Goal: Communication & Community: Share content

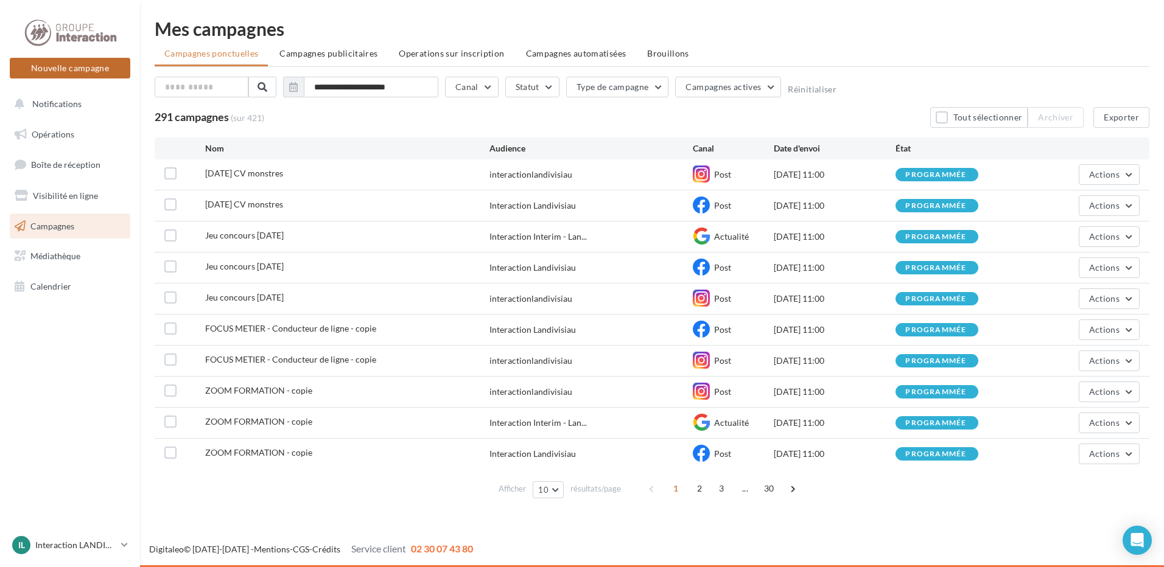
click at [88, 69] on button "Nouvelle campagne" at bounding box center [70, 68] width 120 height 21
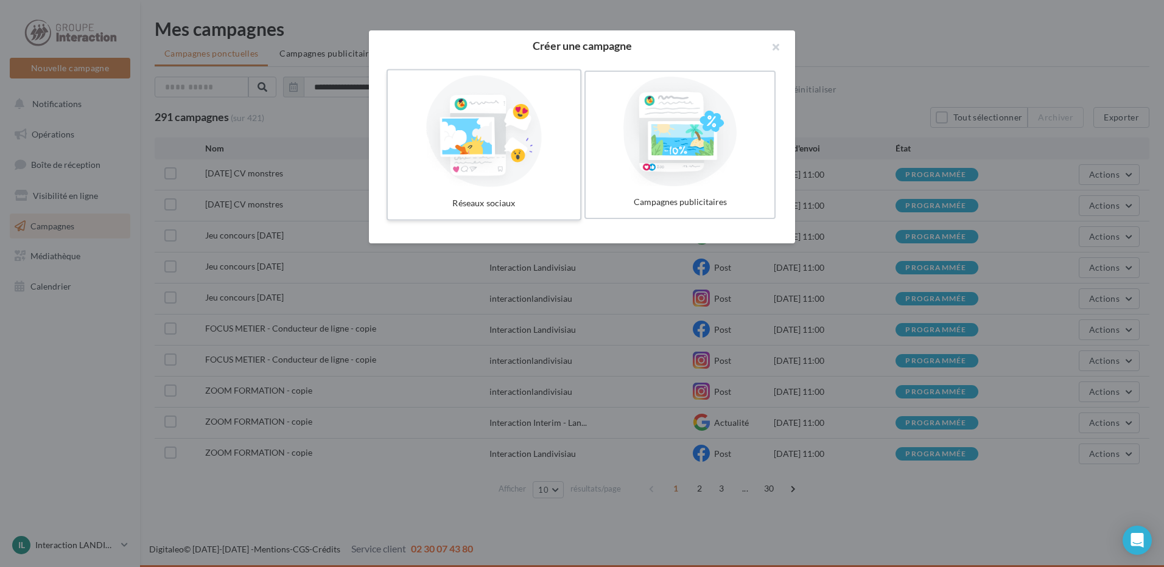
click at [498, 152] on div at bounding box center [484, 131] width 183 height 112
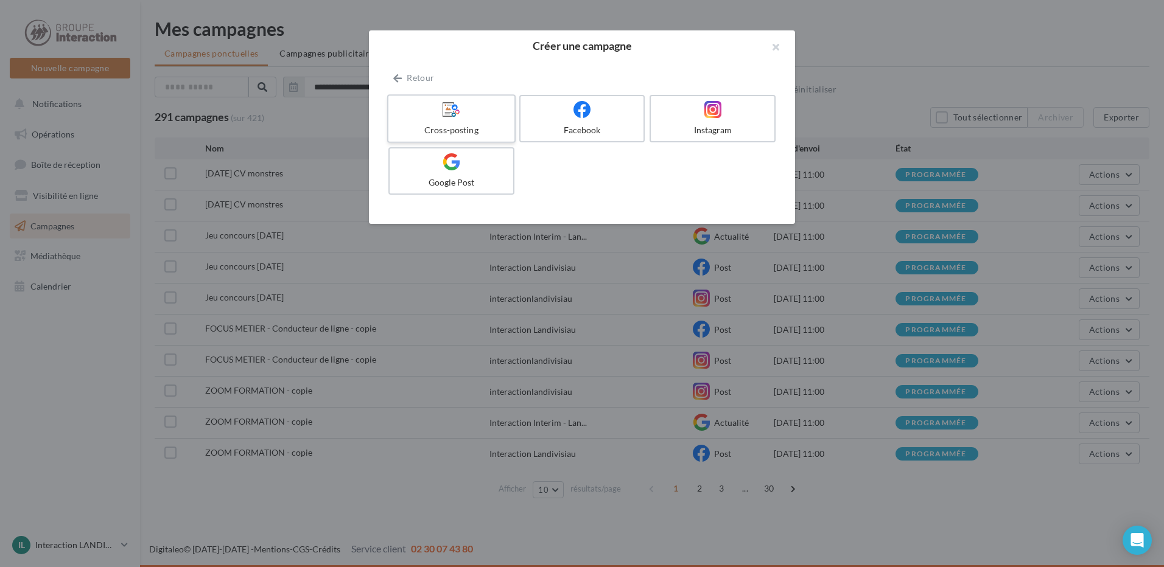
click at [484, 111] on div at bounding box center [451, 109] width 116 height 19
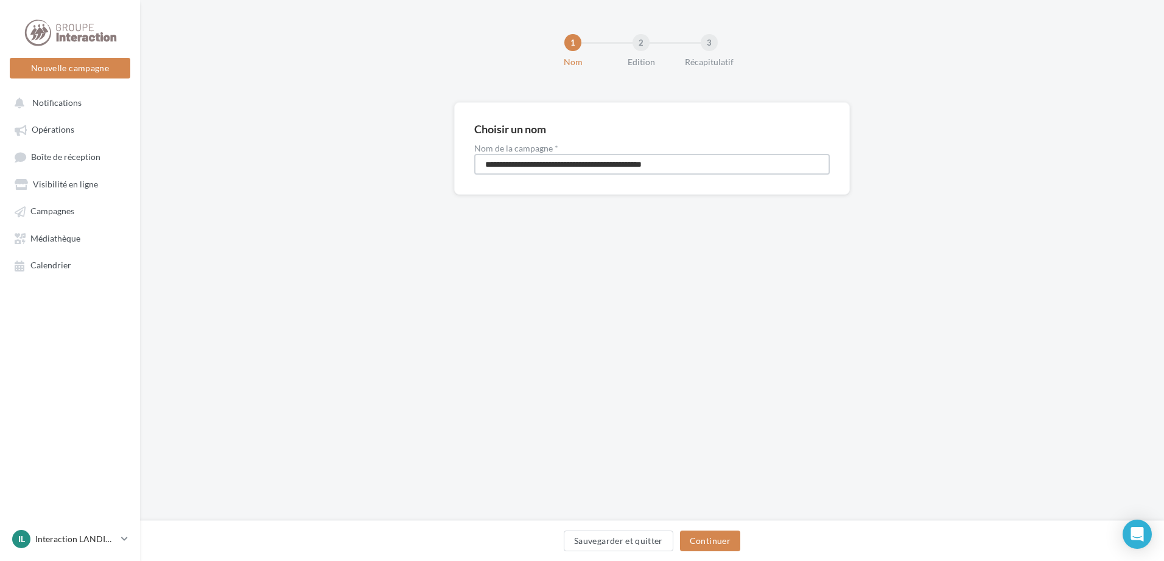
click at [724, 161] on input "**********" at bounding box center [651, 164] width 355 height 21
drag, startPoint x: 717, startPoint y: 164, endPoint x: 450, endPoint y: 164, distance: 267.8
click at [450, 164] on div "**********" at bounding box center [652, 167] width 1024 height 131
type input "**********"
click at [709, 541] on button "Continuer" at bounding box center [710, 541] width 60 height 21
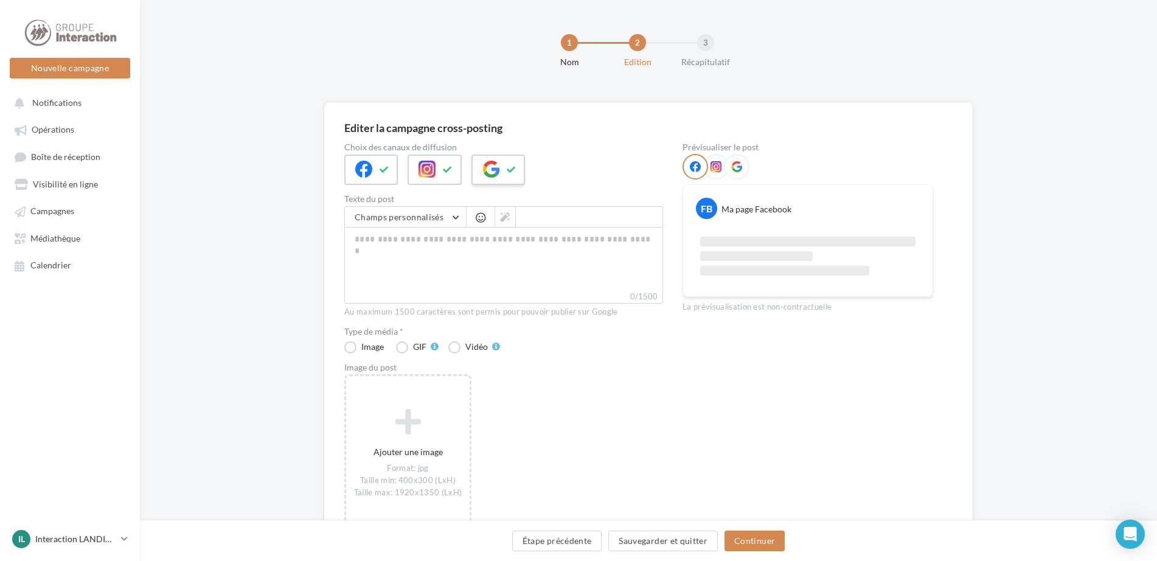
click at [498, 170] on icon at bounding box center [491, 169] width 17 height 17
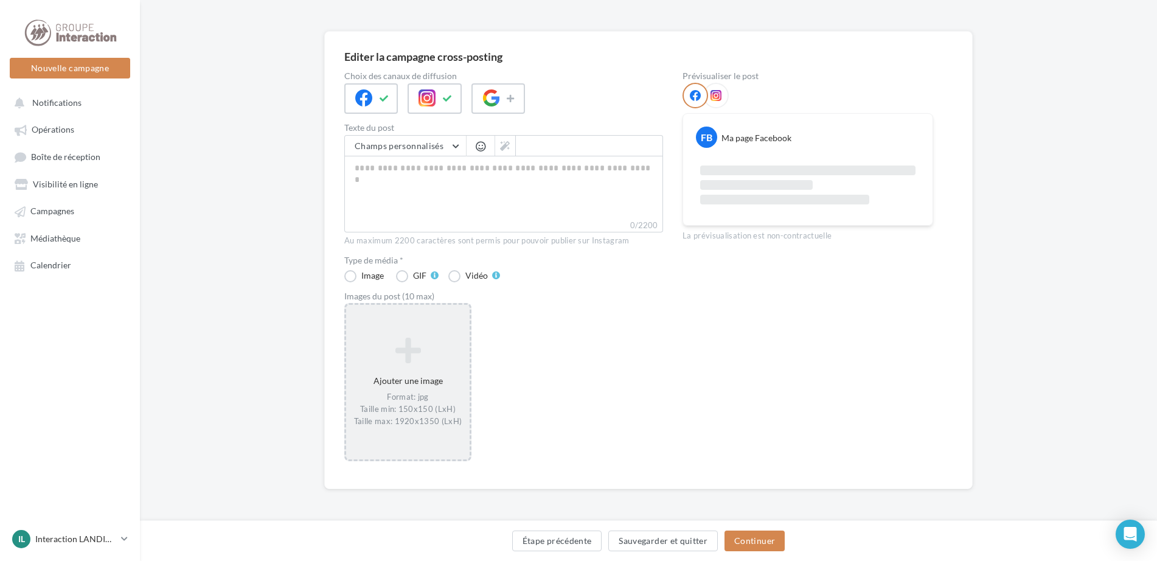
click at [419, 366] on div "Ajouter une image Format: jpg Taille min: 150x150 (LxH) Taille max: 1920x1350 (…" at bounding box center [408, 382] width 124 height 102
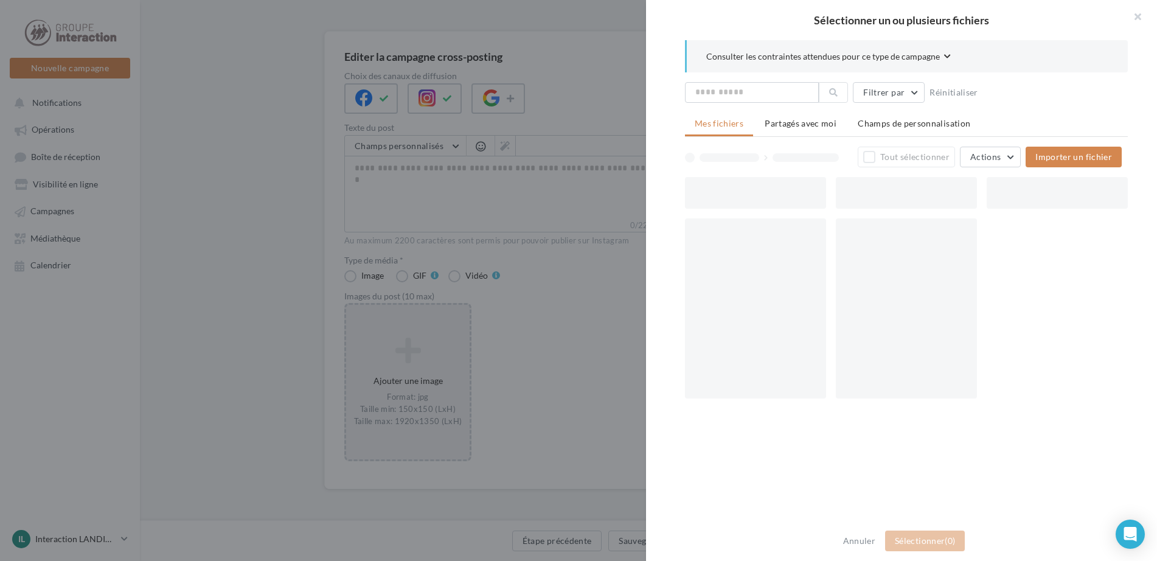
scroll to position [65, 0]
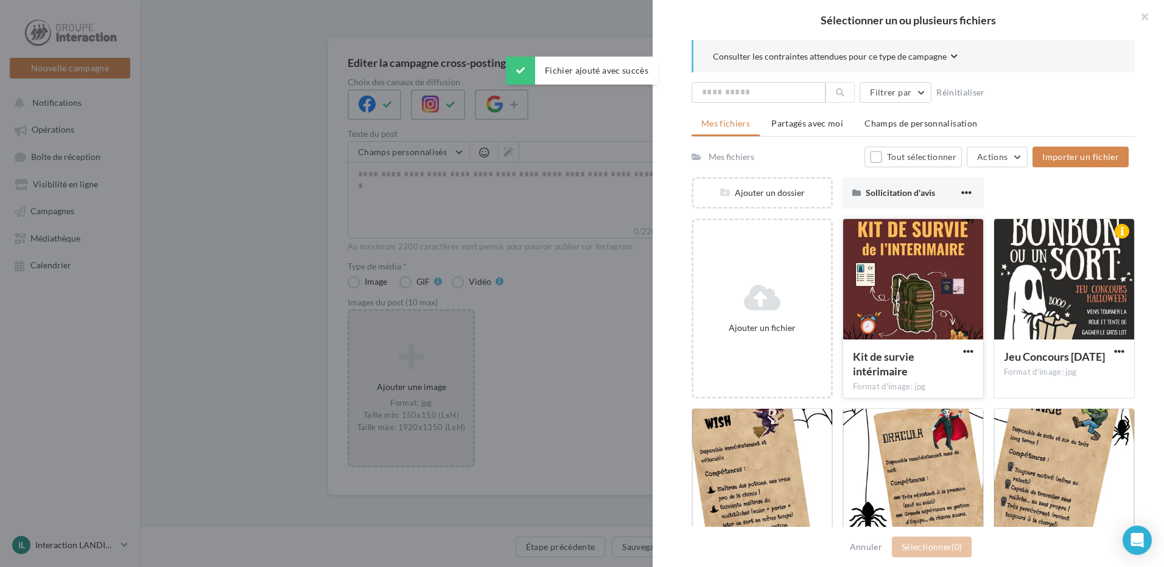
click at [917, 305] on div at bounding box center [913, 280] width 140 height 122
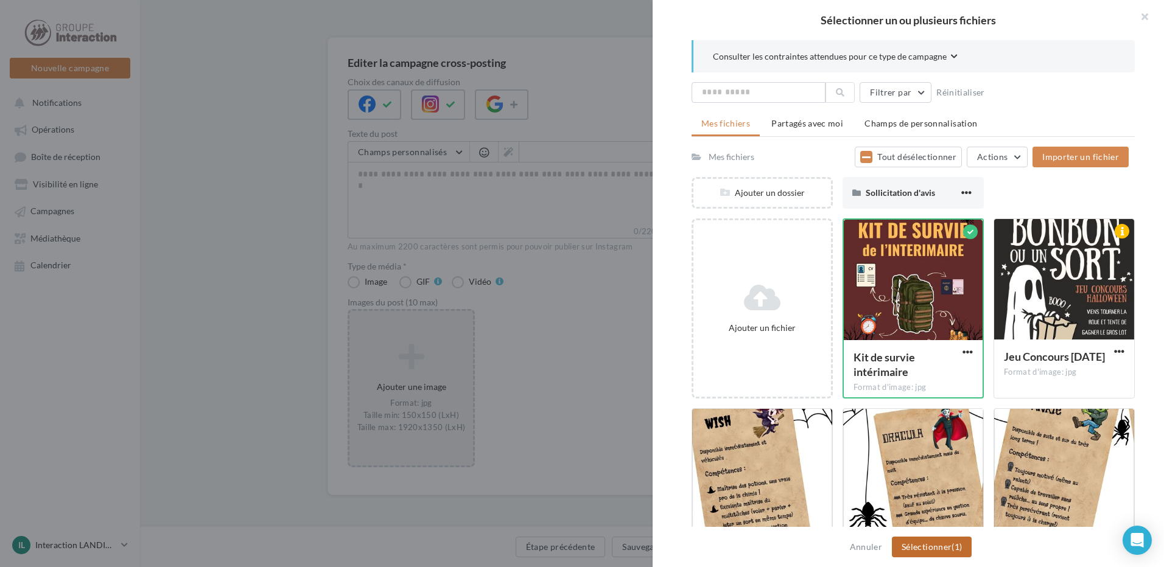
click at [938, 548] on button "Sélectionner (1)" at bounding box center [932, 547] width 80 height 21
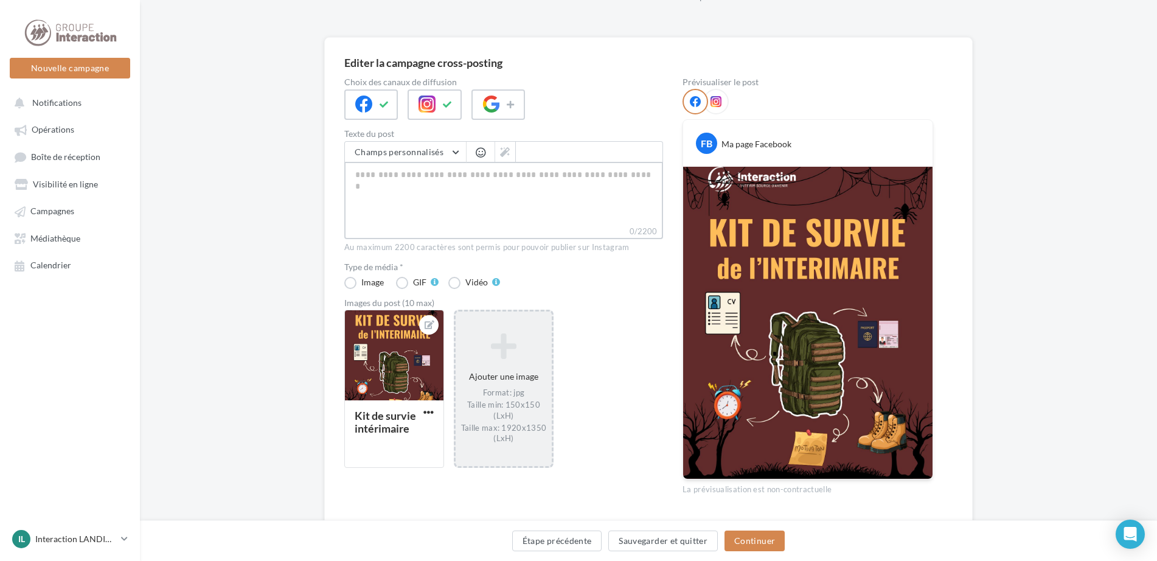
click at [444, 189] on textarea "0/2200" at bounding box center [503, 193] width 319 height 63
paste textarea "**********"
type textarea "**********"
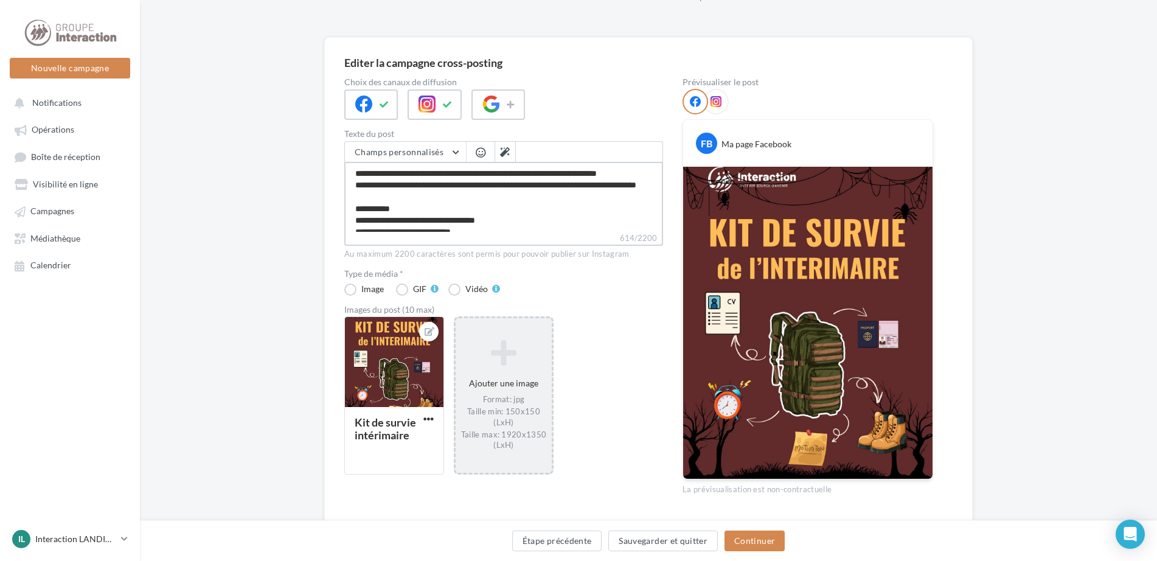
scroll to position [100, 0]
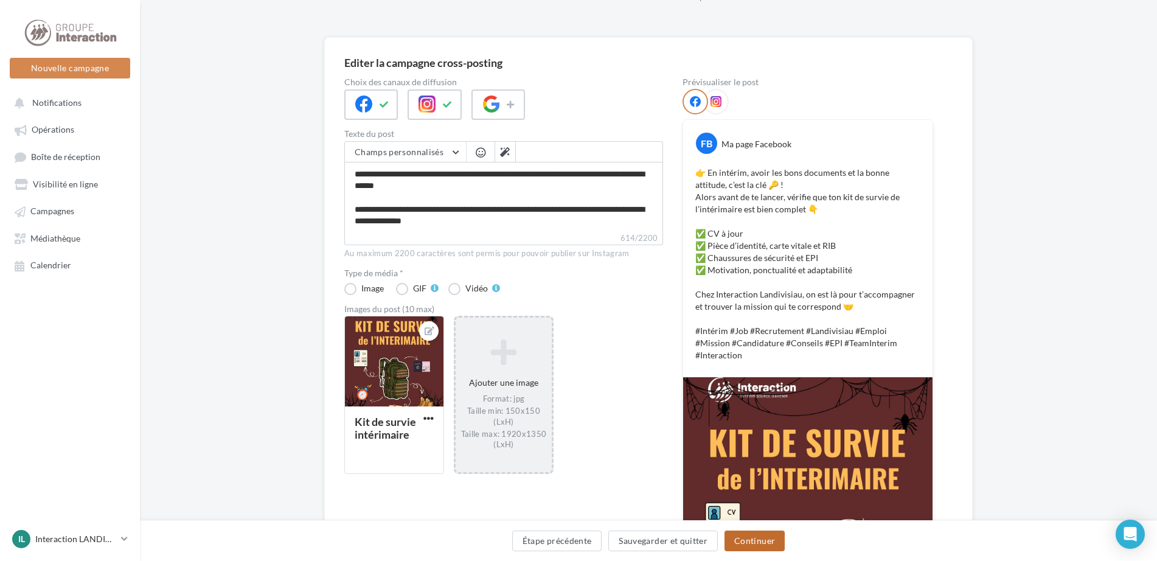
click at [762, 537] on button "Continuer" at bounding box center [755, 541] width 60 height 21
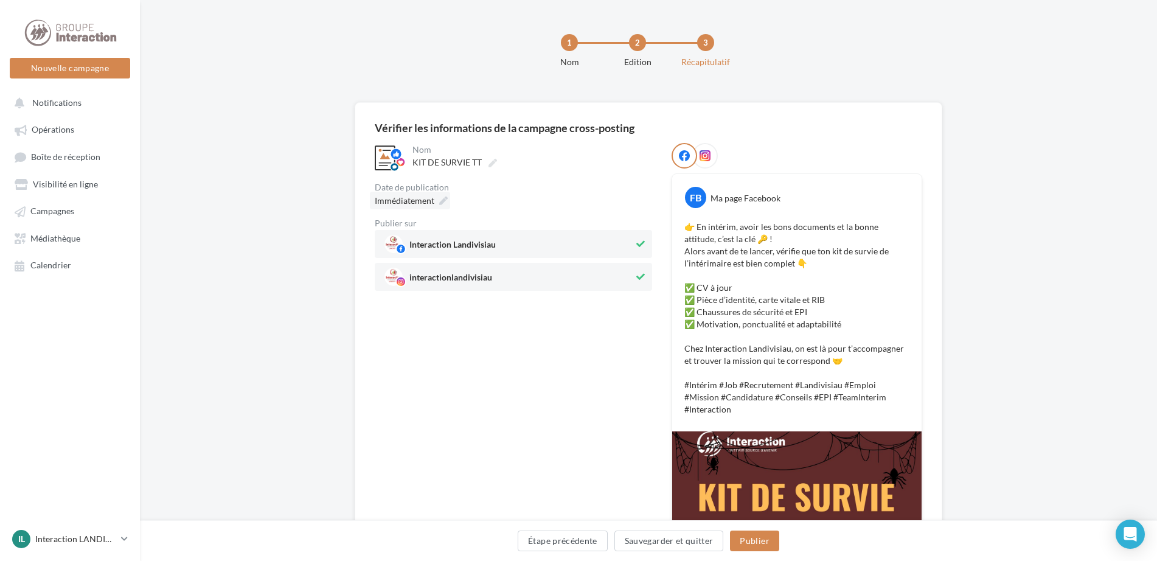
click at [440, 201] on icon at bounding box center [443, 201] width 9 height 9
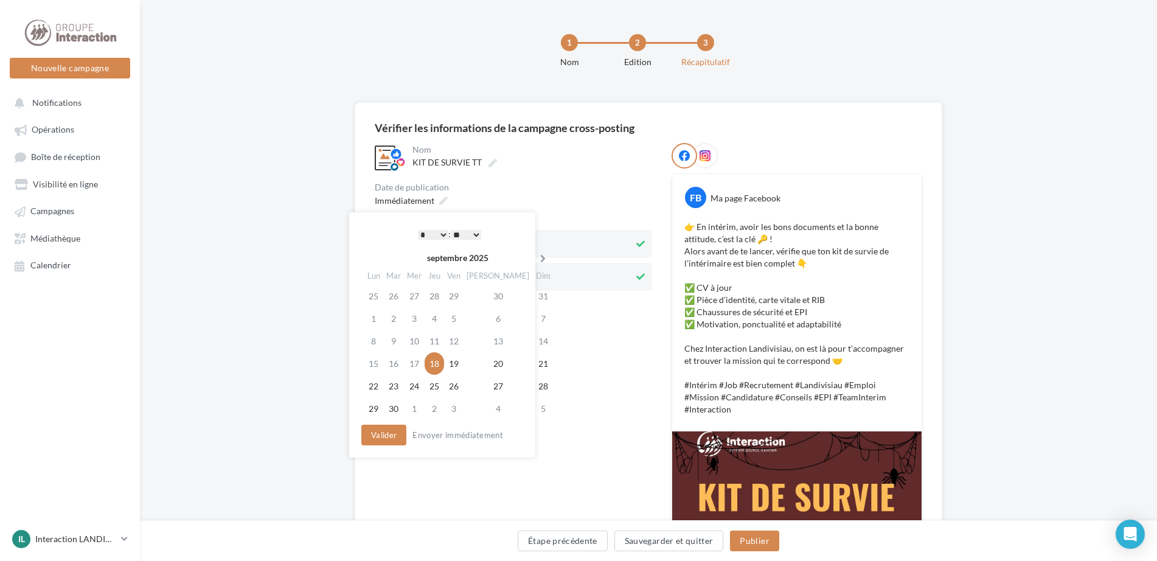
click at [536, 262] on icon at bounding box center [543, 258] width 15 height 9
click at [461, 365] on td "24" at bounding box center [455, 363] width 19 height 23
click at [432, 233] on select "* * * * * * * * * * ** ** ** ** ** ** ** ** ** ** ** ** ** **" at bounding box center [433, 235] width 30 height 10
click at [381, 441] on button "Valider" at bounding box center [383, 435] width 45 height 21
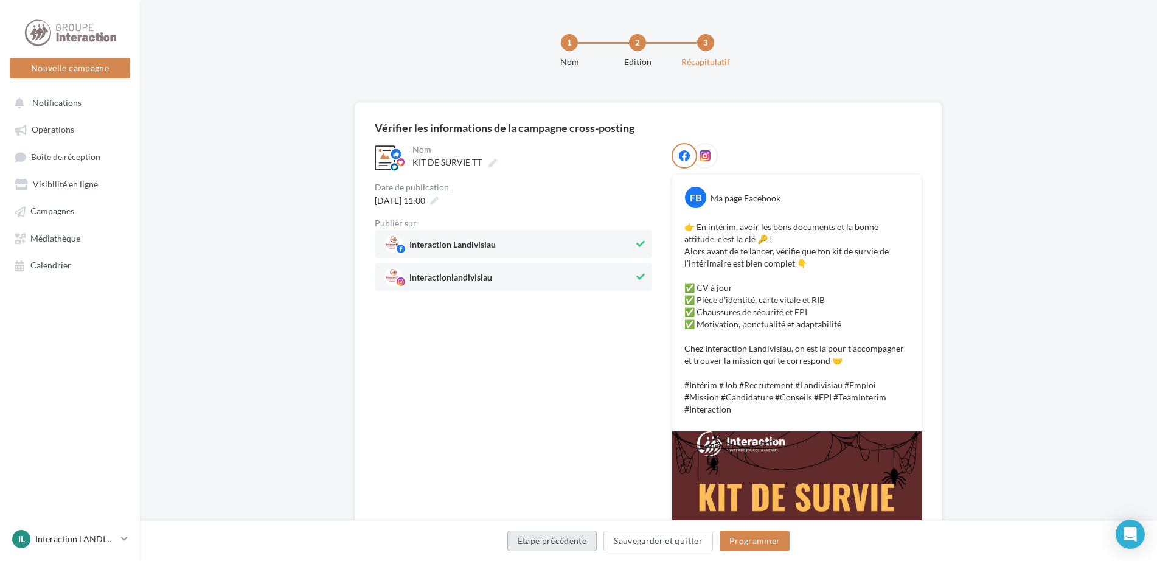
click at [579, 545] on button "Étape précédente" at bounding box center [553, 541] width 90 height 21
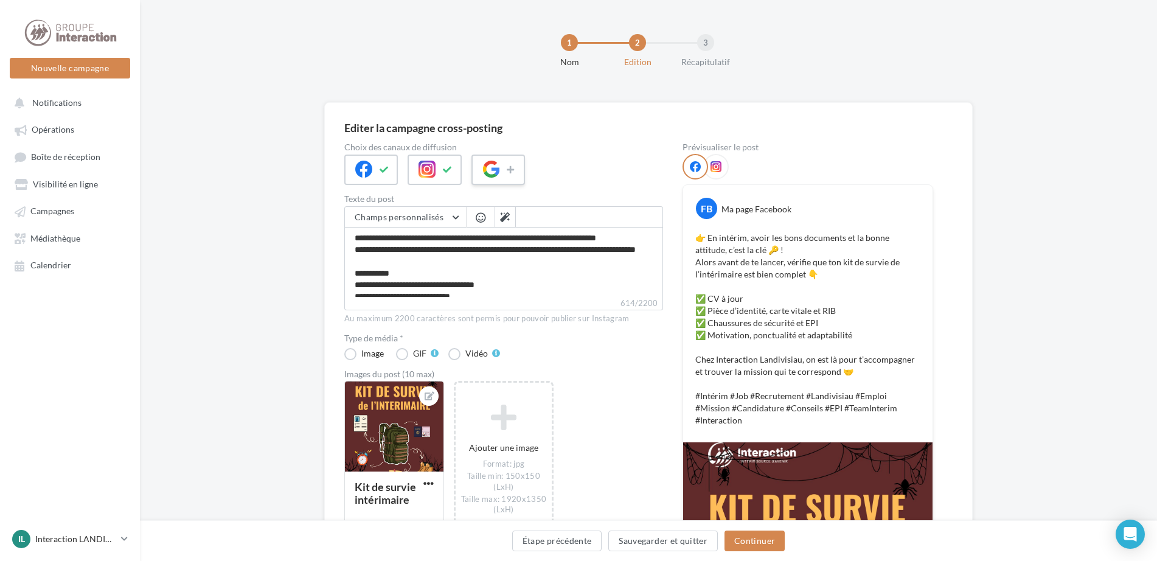
click at [501, 175] on div at bounding box center [499, 170] width 54 height 30
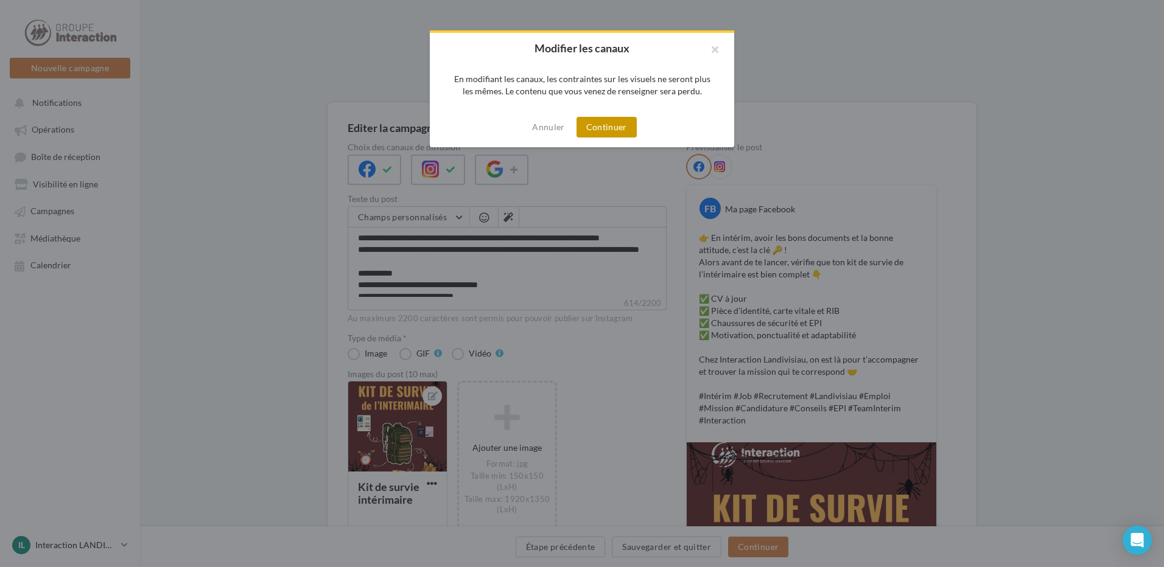
click at [599, 131] on button "Continuer" at bounding box center [606, 127] width 60 height 21
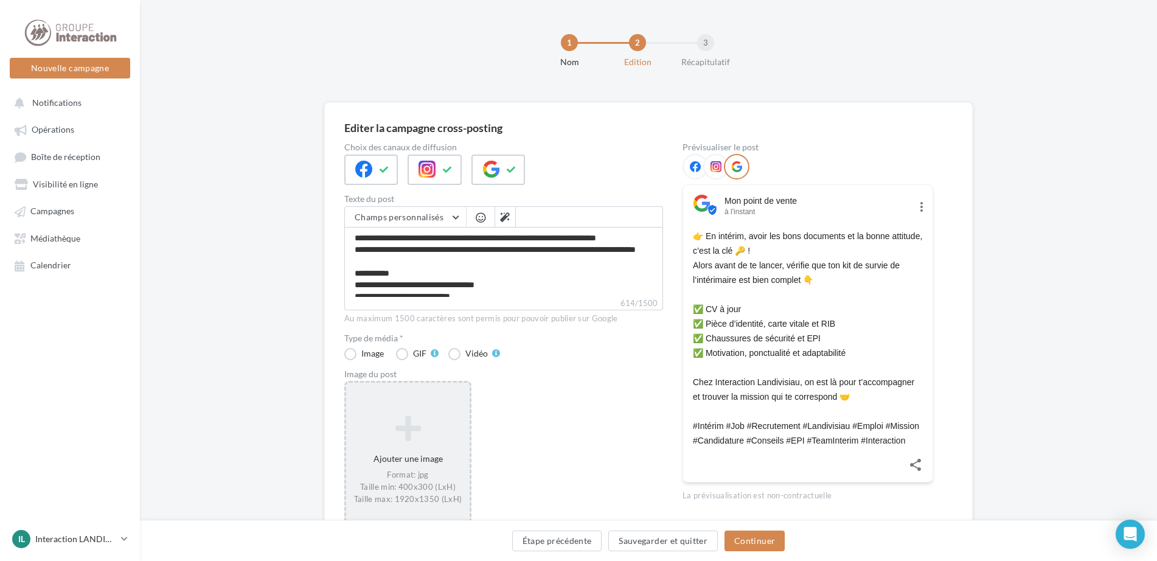
click at [447, 428] on icon at bounding box center [408, 428] width 114 height 29
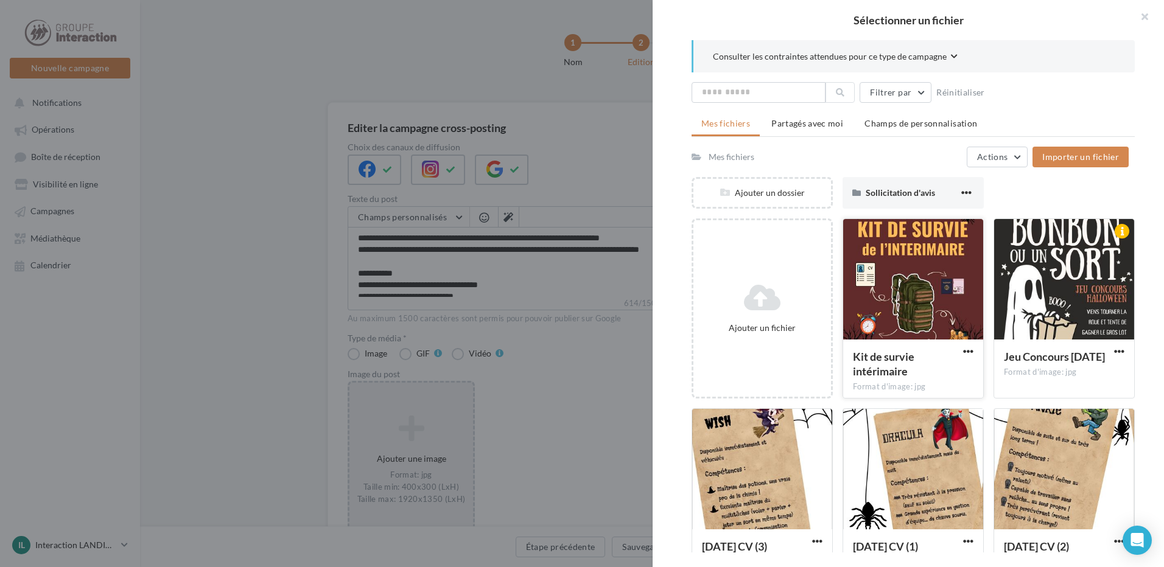
click at [905, 291] on div at bounding box center [913, 280] width 140 height 122
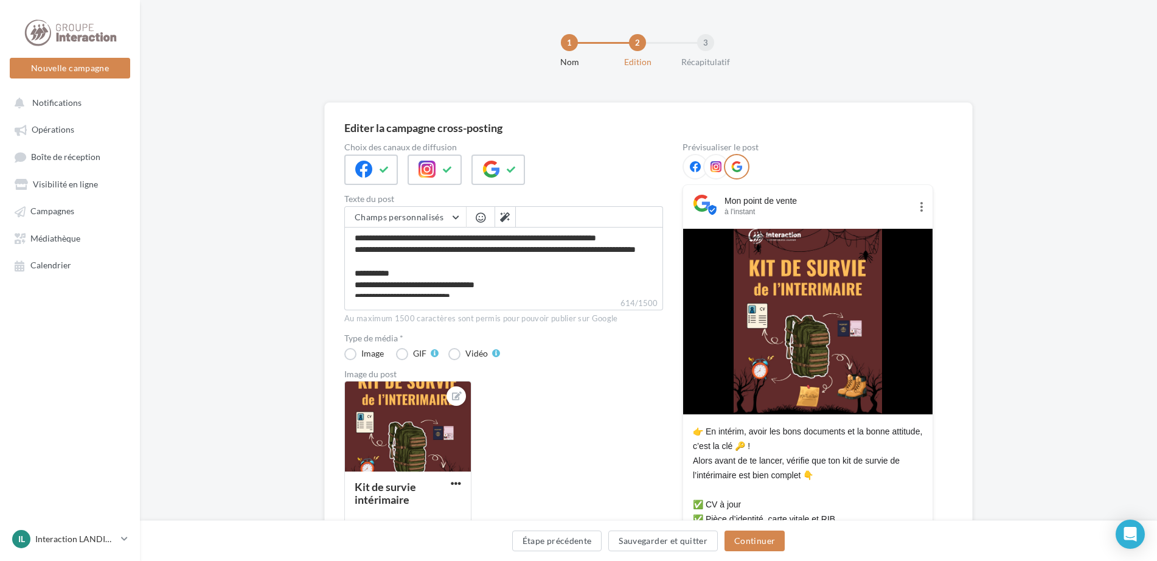
click at [713, 164] on icon at bounding box center [716, 166] width 11 height 11
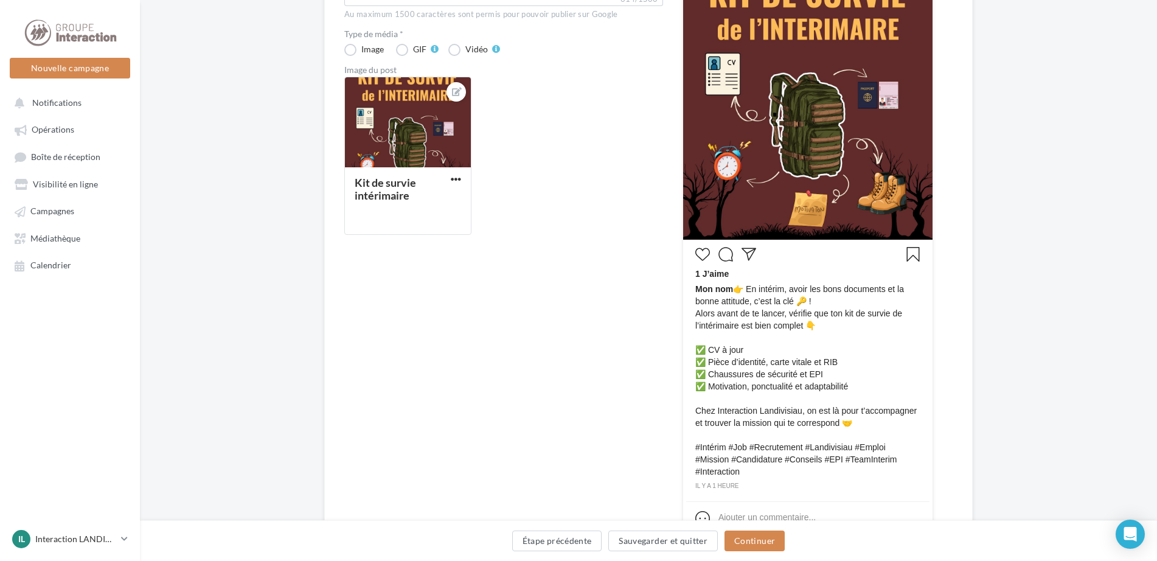
scroll to position [365, 0]
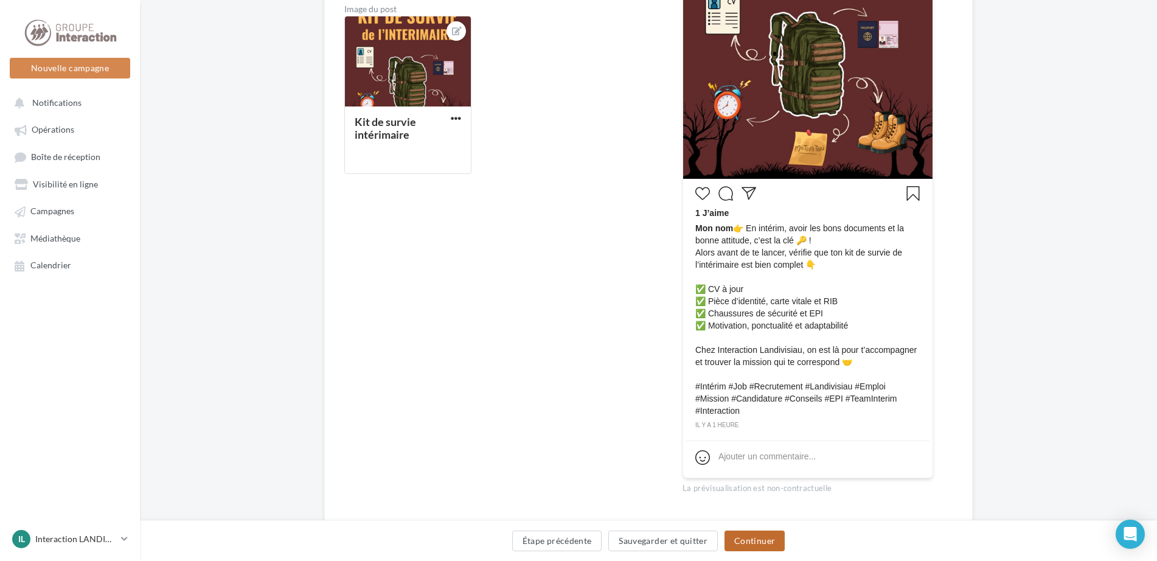
click at [764, 537] on button "Continuer" at bounding box center [755, 541] width 60 height 21
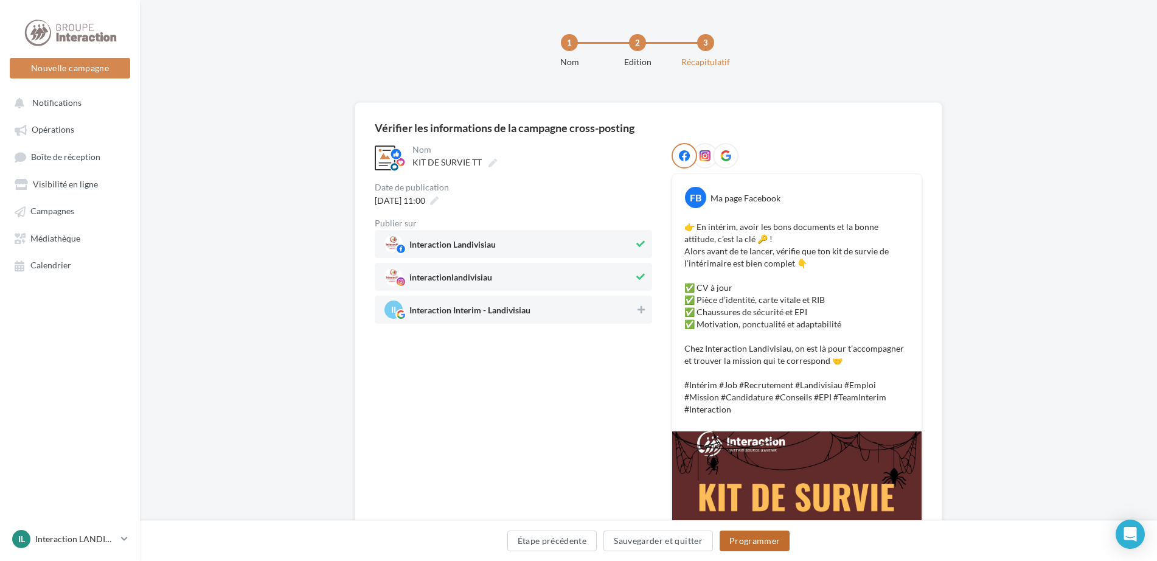
click at [773, 545] on button "Programmer" at bounding box center [755, 541] width 71 height 21
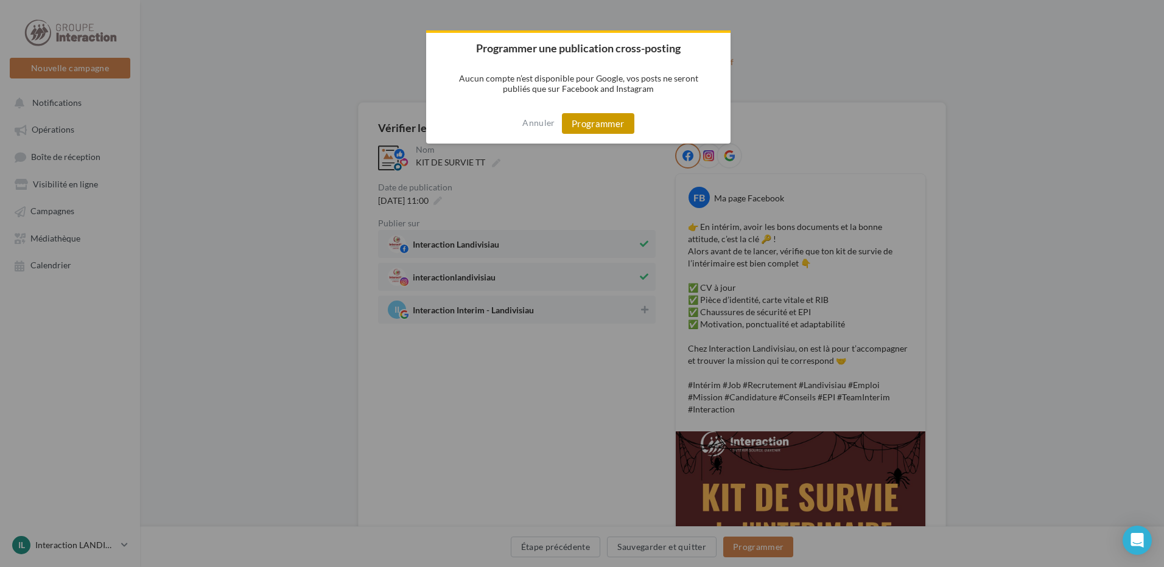
click at [599, 126] on button "Programmer" at bounding box center [598, 123] width 72 height 21
